Goal: Information Seeking & Learning: Learn about a topic

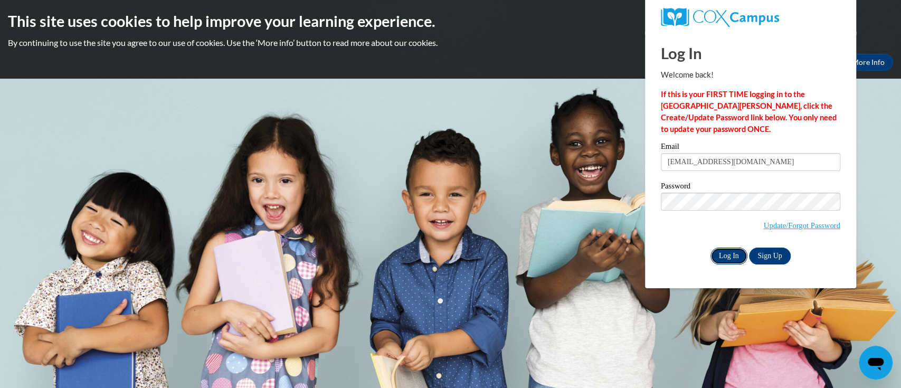
click at [723, 254] on input "Log In" at bounding box center [728, 256] width 37 height 17
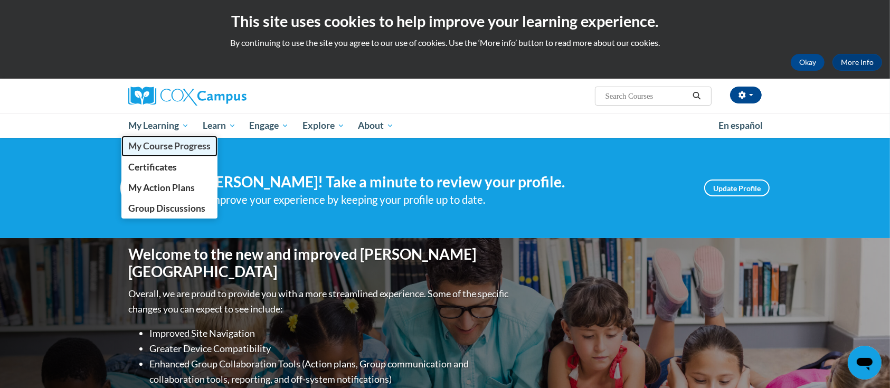
click at [164, 144] on span "My Course Progress" at bounding box center [169, 145] width 82 height 11
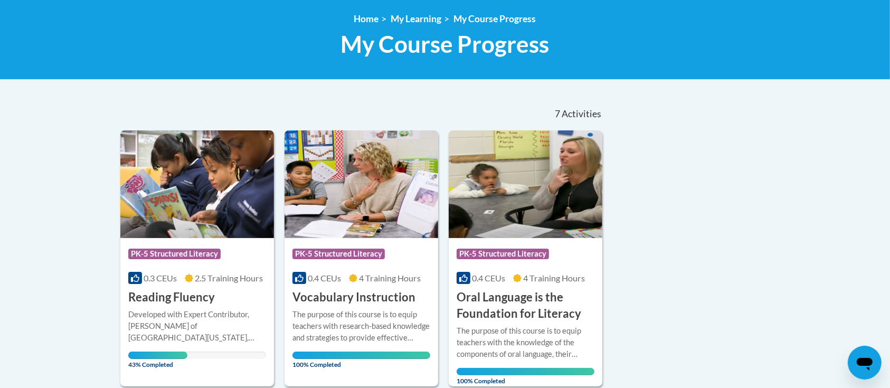
scroll to position [211, 0]
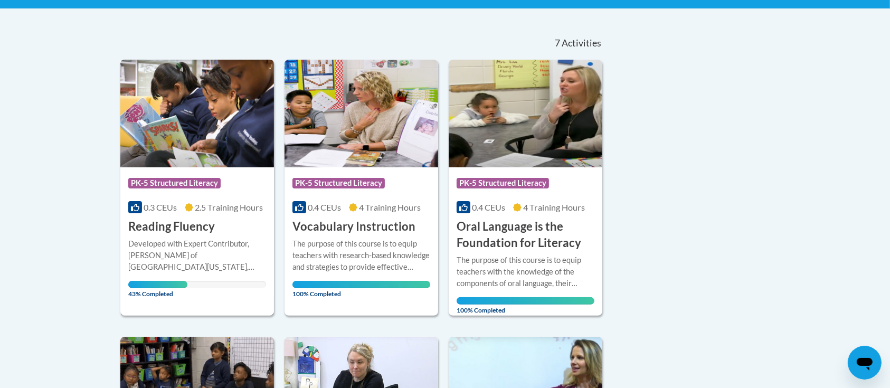
click at [187, 139] on img at bounding box center [197, 114] width 154 height 108
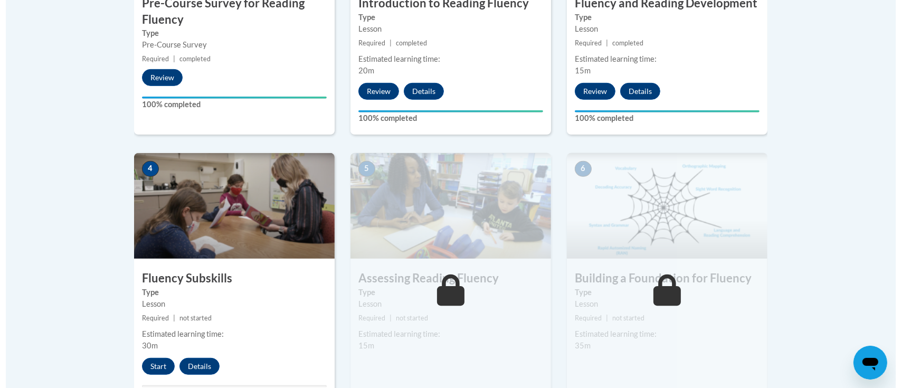
scroll to position [563, 0]
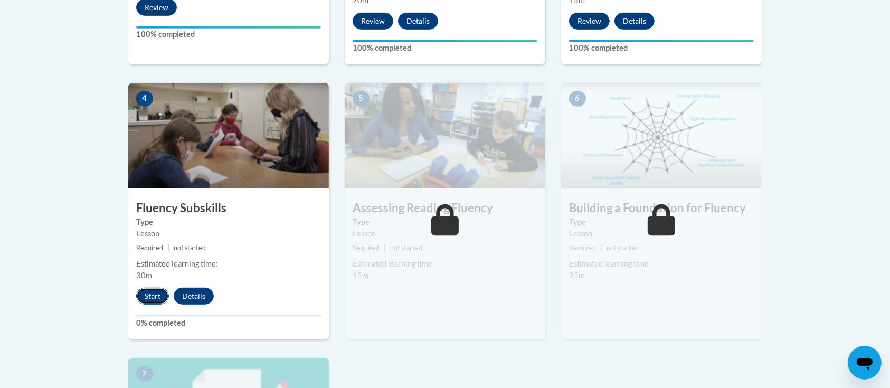
click at [160, 296] on button "Start" at bounding box center [152, 296] width 33 height 17
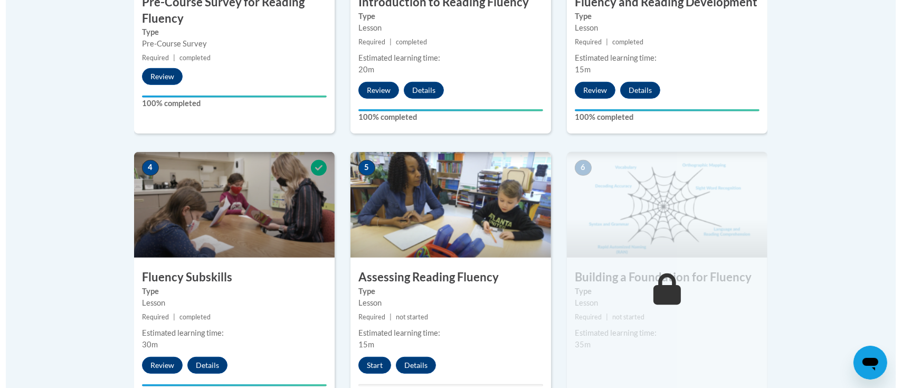
scroll to position [634, 0]
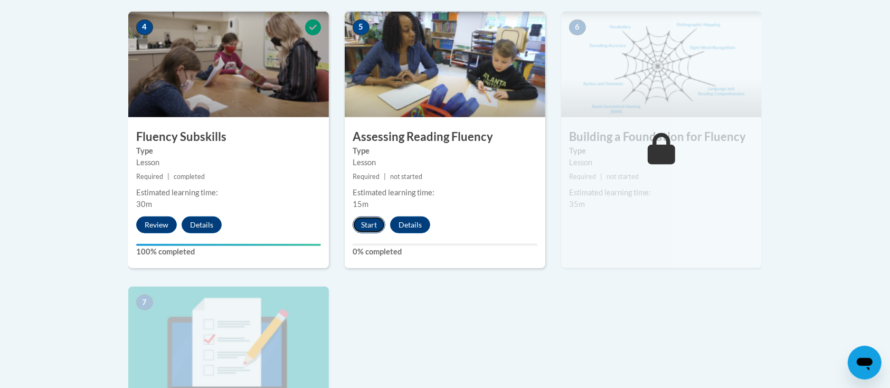
click at [379, 222] on button "Start" at bounding box center [369, 224] width 33 height 17
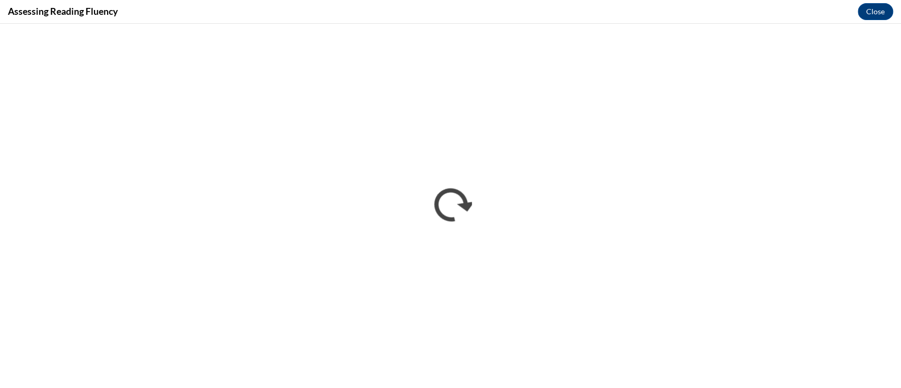
scroll to position [0, 0]
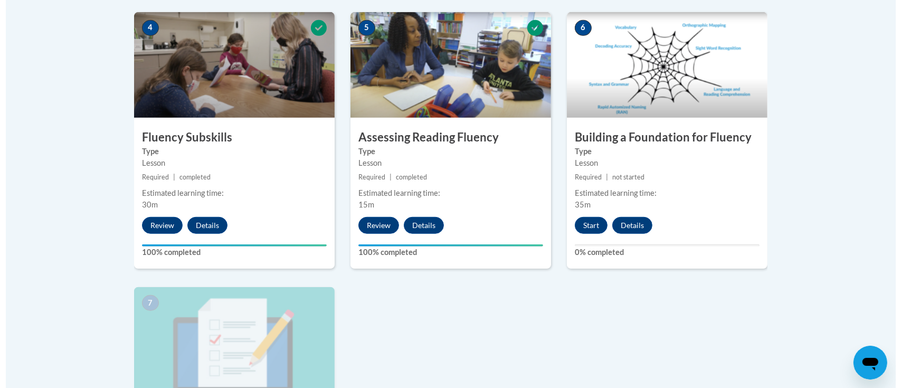
scroll to position [704, 0]
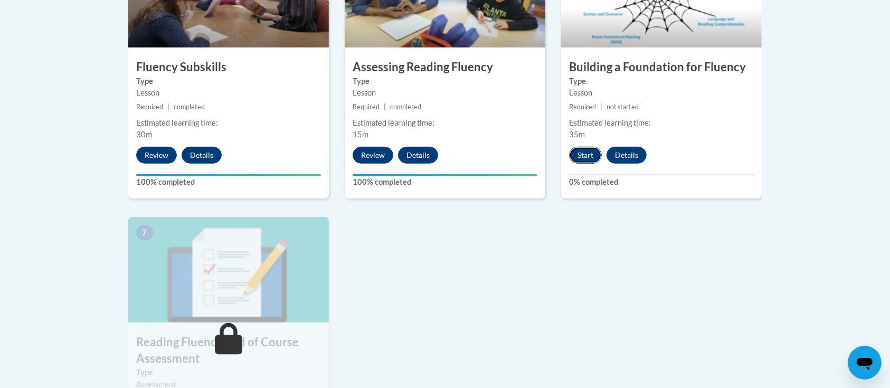
click at [578, 154] on button "Start" at bounding box center [585, 155] width 33 height 17
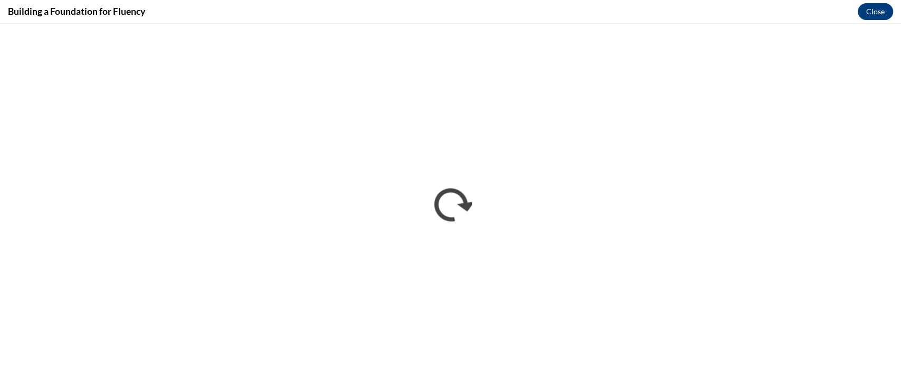
scroll to position [0, 0]
